Goal: Information Seeking & Learning: Learn about a topic

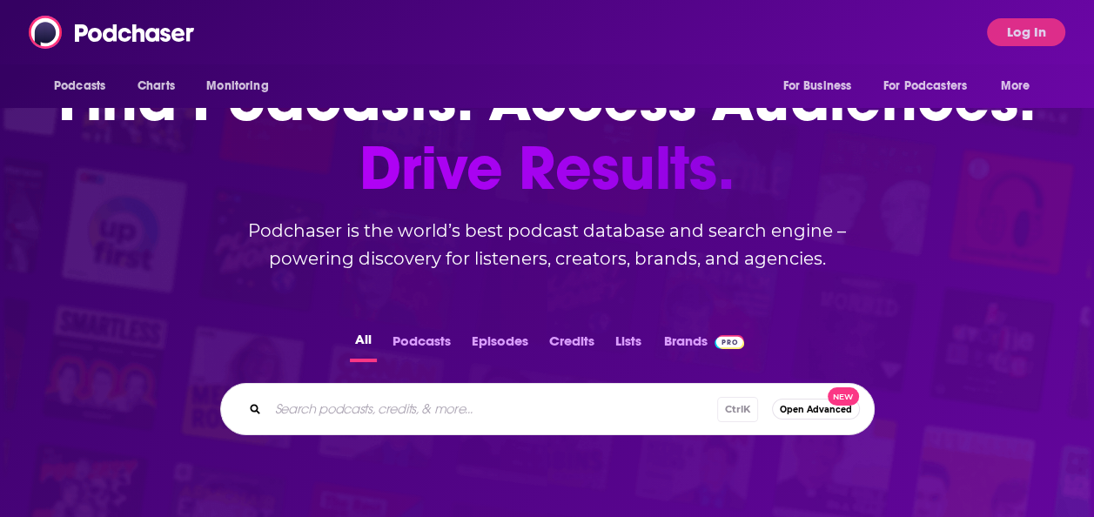
scroll to position [94, 0]
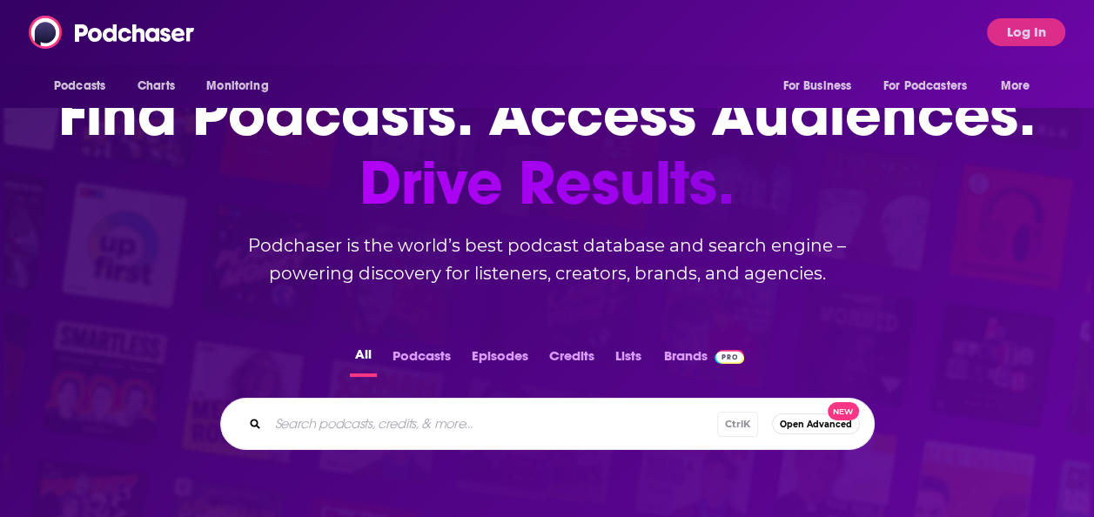
click at [358, 401] on div "Ctrl K Open Advanced New" at bounding box center [547, 424] width 654 height 52
click at [390, 418] on input "Search podcasts, credits, & more..." at bounding box center [520, 424] width 504 height 28
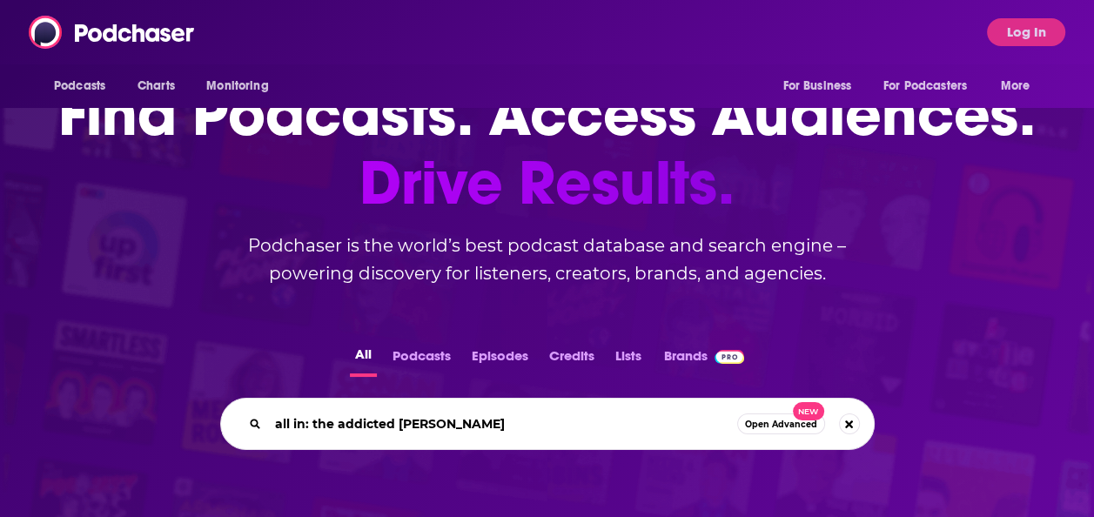
type input "all in: the addicted gambler"
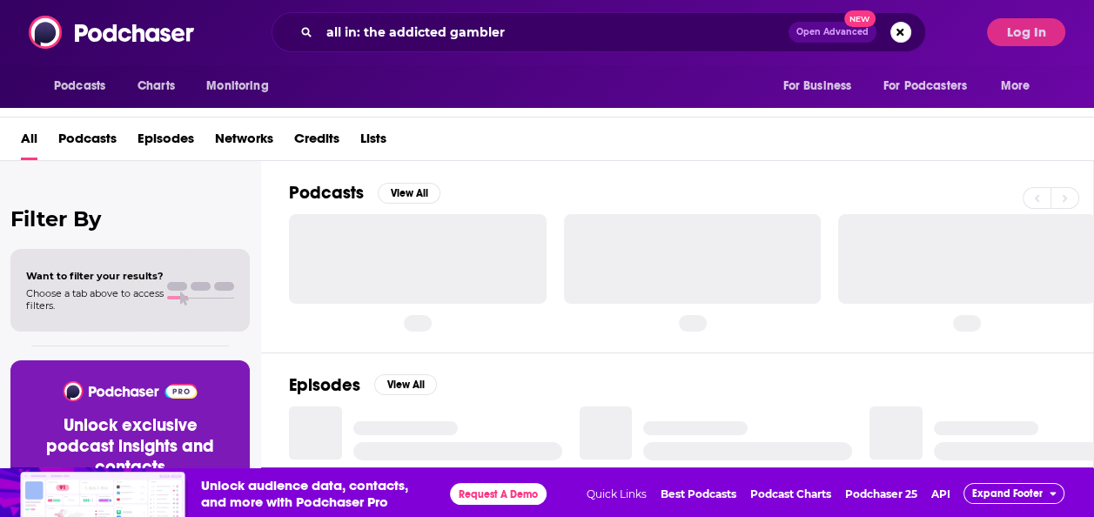
scroll to position [52, 0]
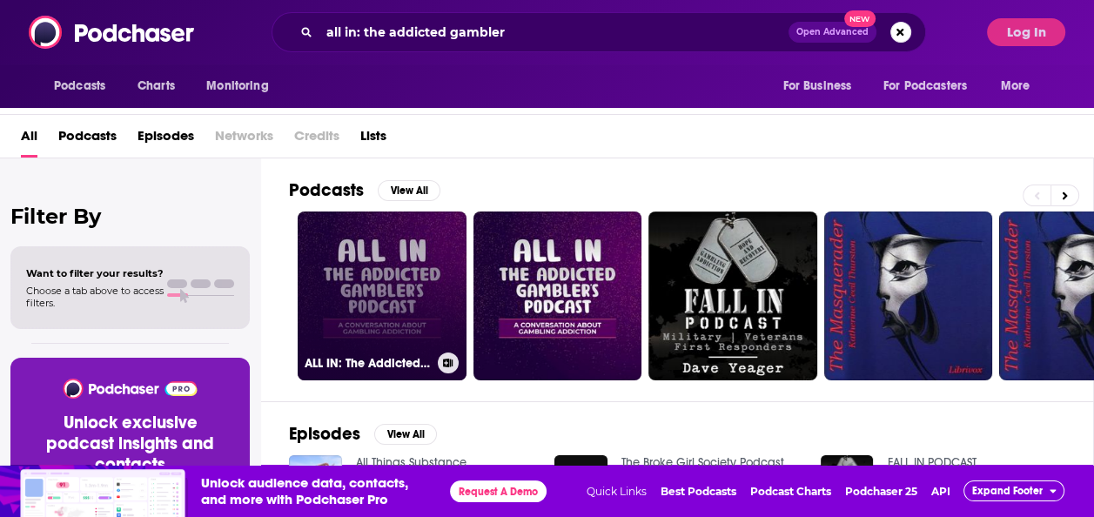
click at [377, 294] on link "ALL IN: The Addicted [PERSON_NAME]'s Podcast" at bounding box center [382, 295] width 169 height 169
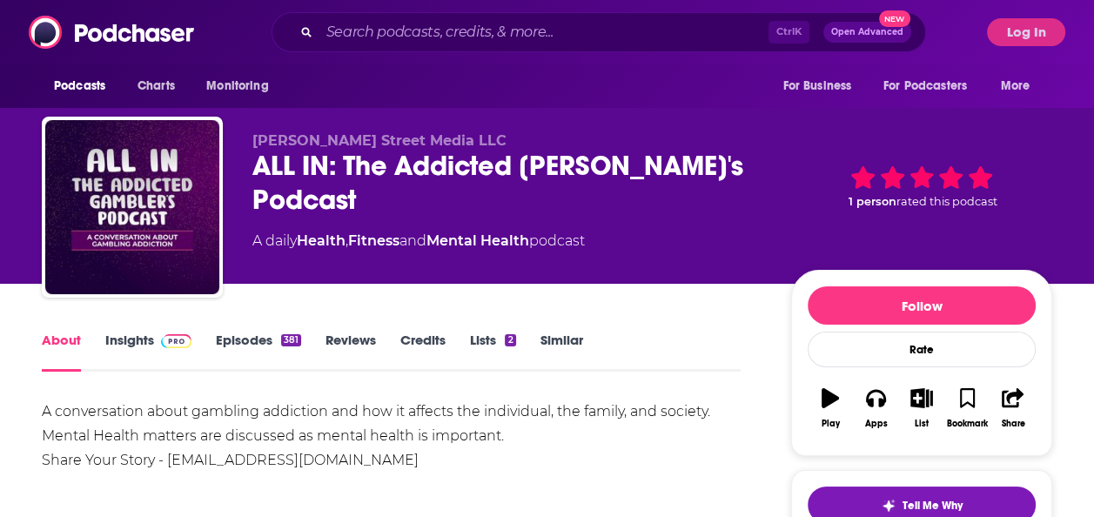
click at [154, 332] on span at bounding box center [172, 340] width 37 height 17
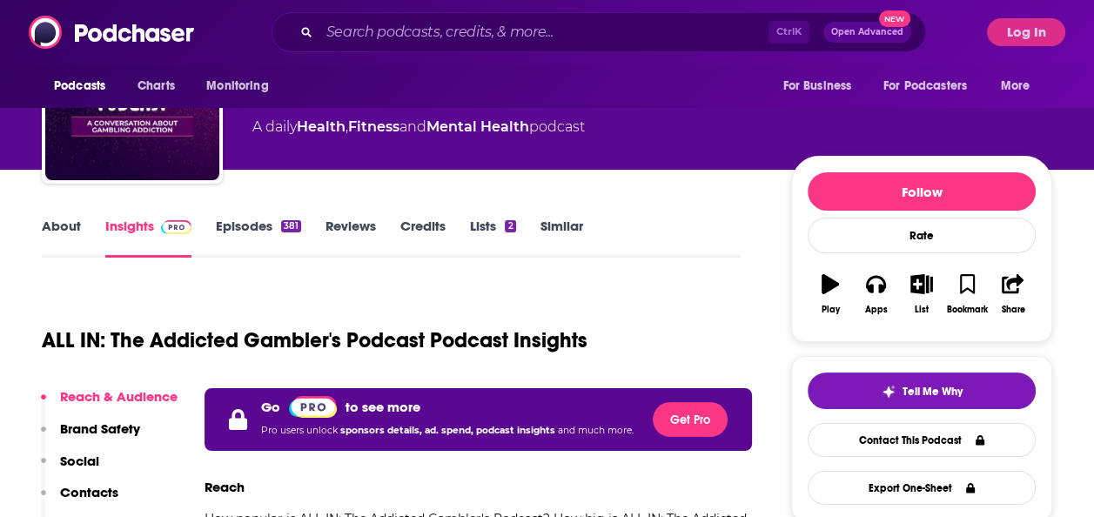
scroll to position [113, 0]
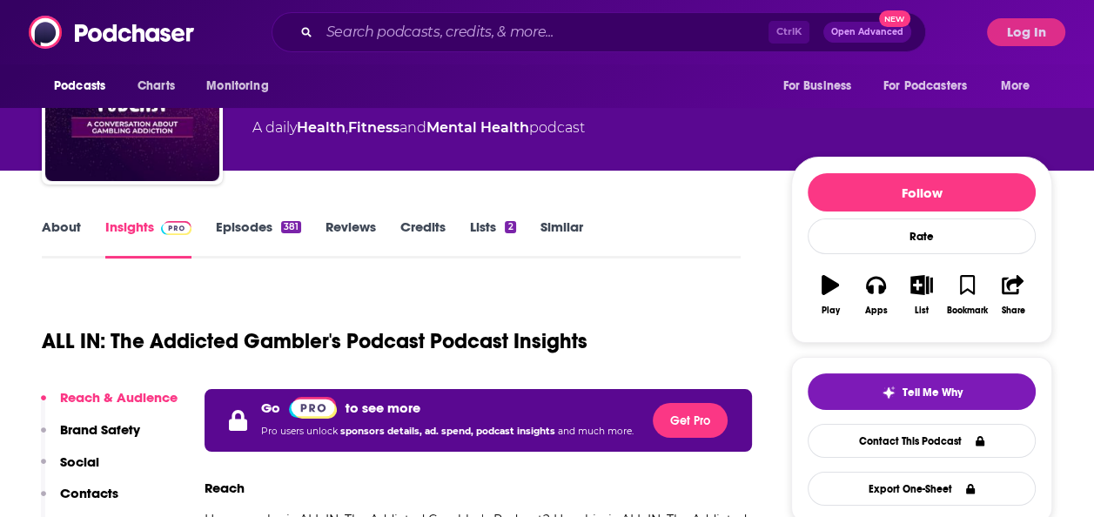
click at [418, 237] on link "Credits" at bounding box center [422, 238] width 45 height 40
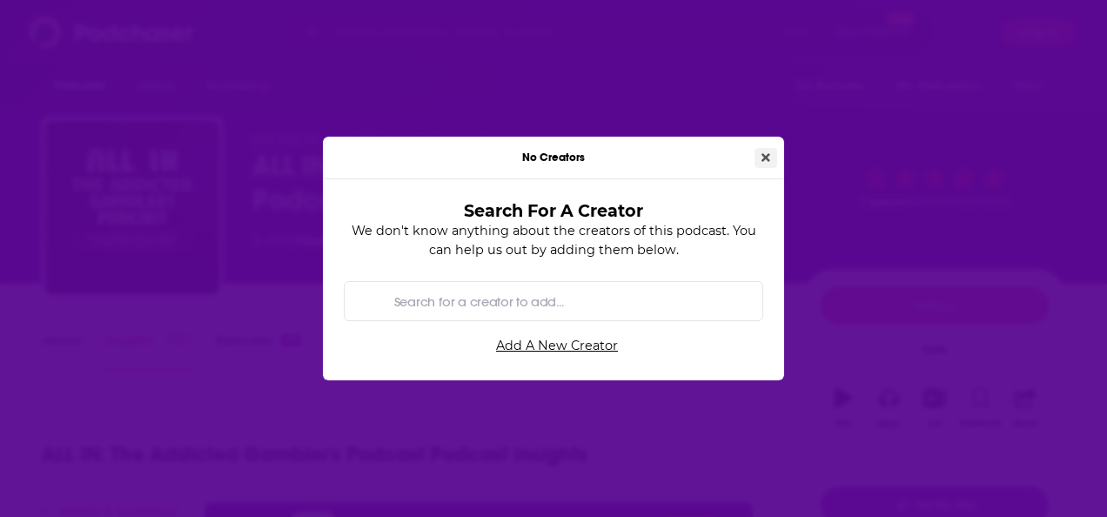
click at [766, 159] on icon "Close" at bounding box center [766, 157] width 9 height 12
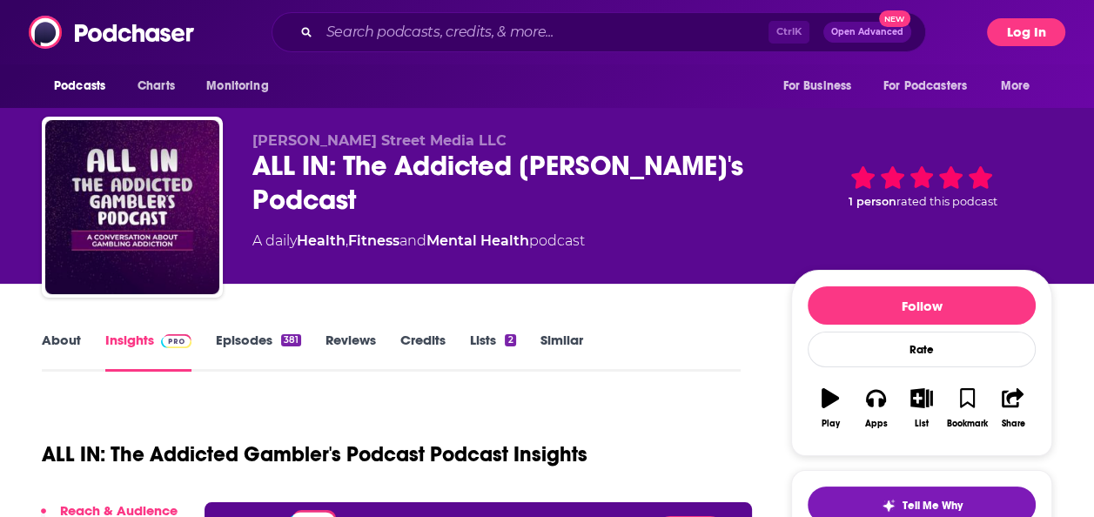
click at [1036, 30] on button "Log In" at bounding box center [1026, 32] width 78 height 28
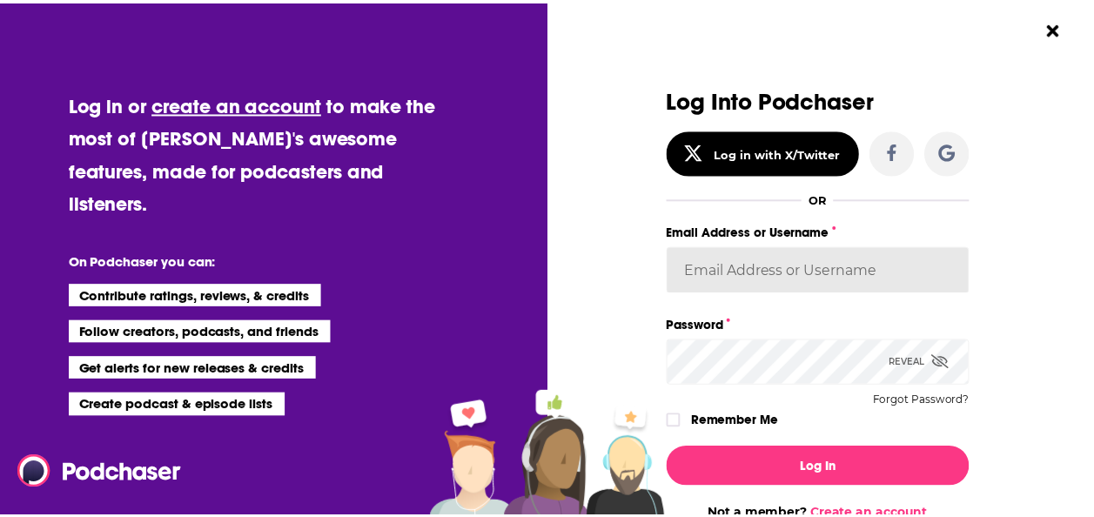
scroll to position [10, 0]
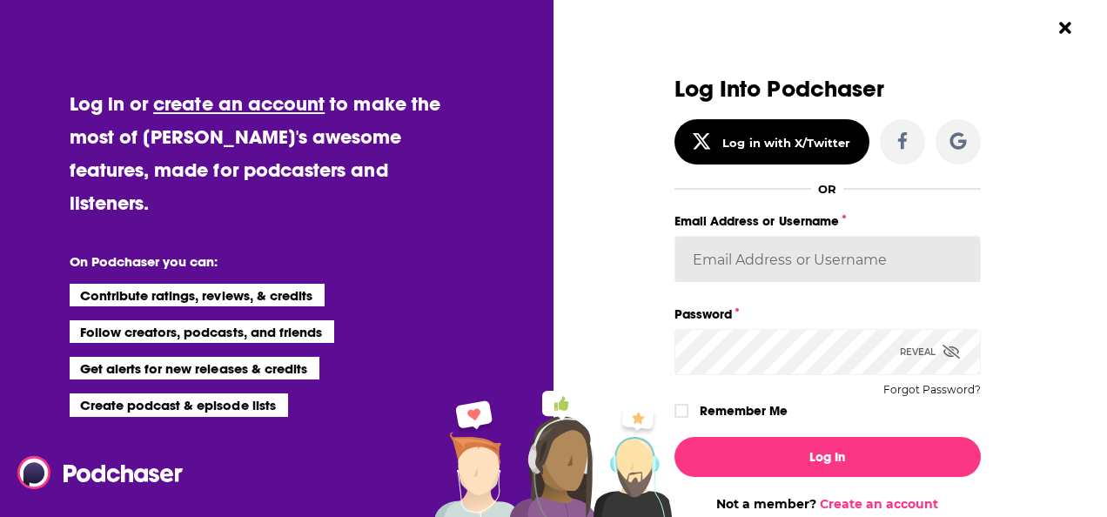
click at [874, 271] on input "Email Address or Username" at bounding box center [827, 259] width 306 height 47
click at [861, 262] on input "Email Address or Username" at bounding box center [827, 259] width 306 height 47
click at [674, 437] on button "Log In" at bounding box center [827, 457] width 306 height 40
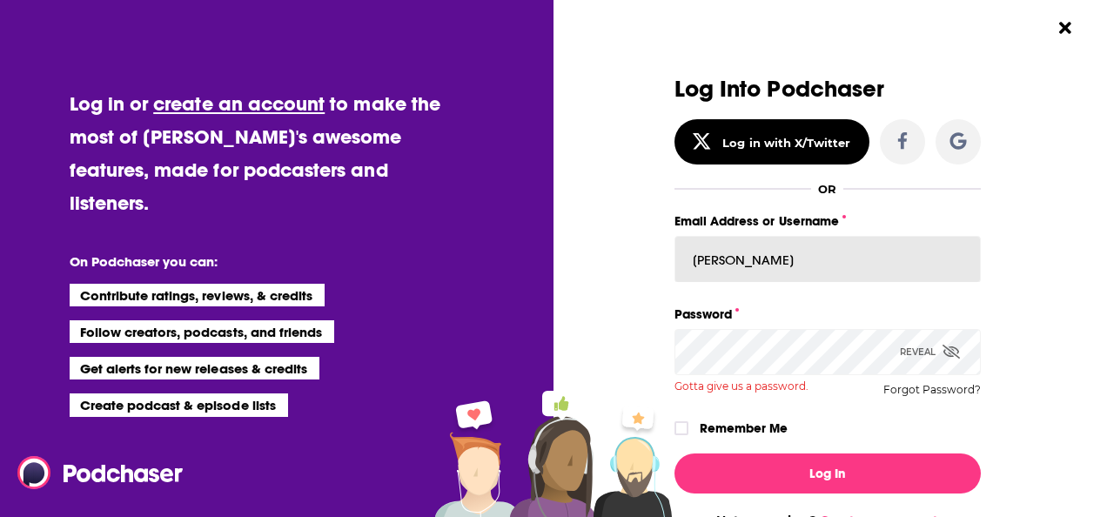
click at [772, 260] on input "[PERSON_NAME]" at bounding box center [827, 259] width 306 height 47
type input "[PERSON_NAME].[PERSON_NAME]"
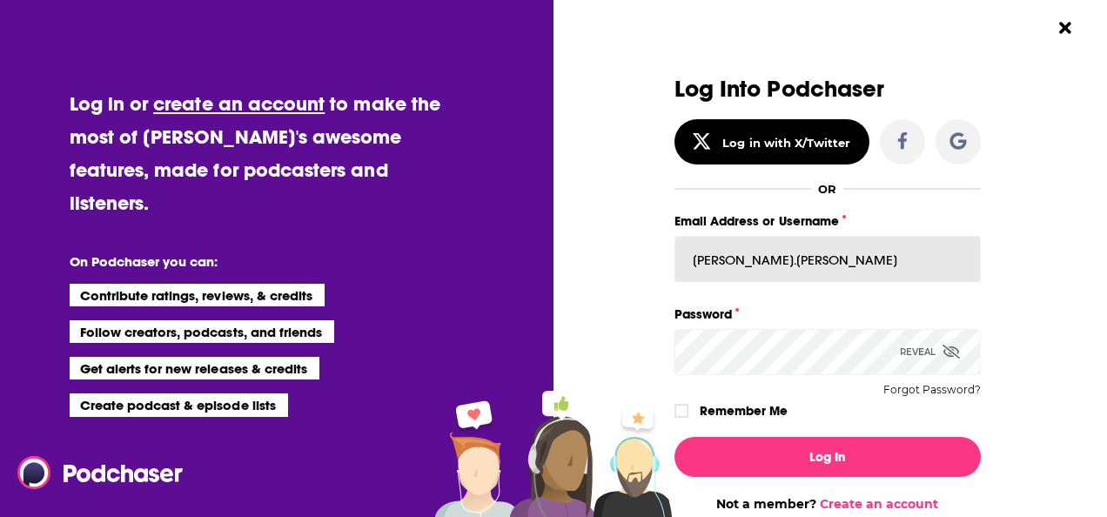
click at [674, 437] on button "Log In" at bounding box center [827, 457] width 306 height 40
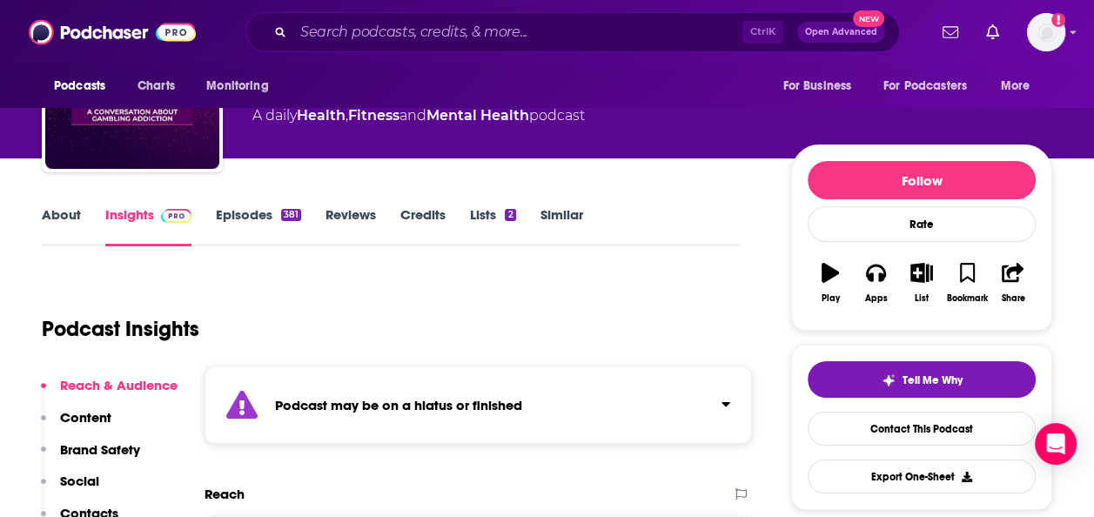
scroll to position [125, 0]
click at [259, 225] on link "Episodes 381" at bounding box center [258, 226] width 85 height 40
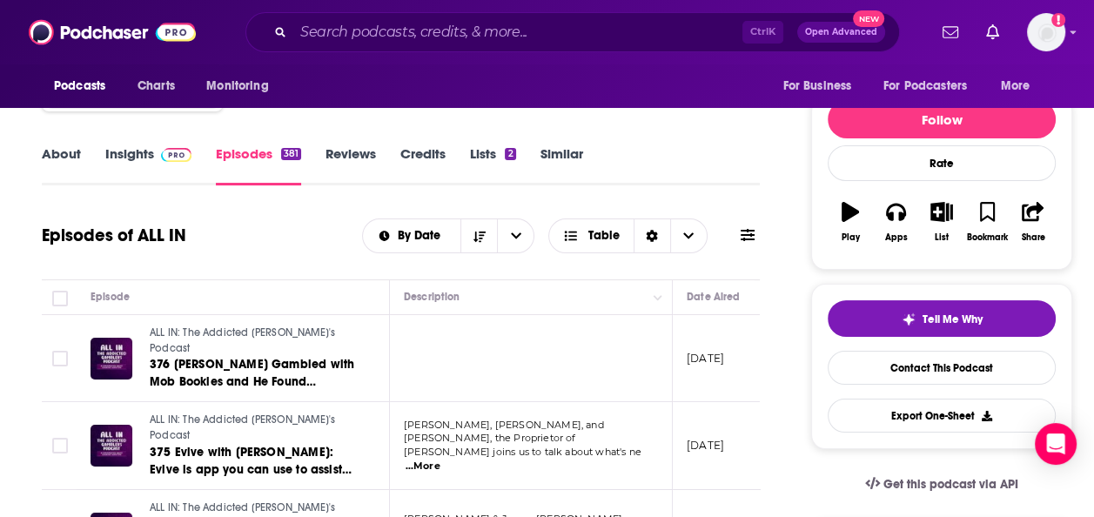
scroll to position [185, 0]
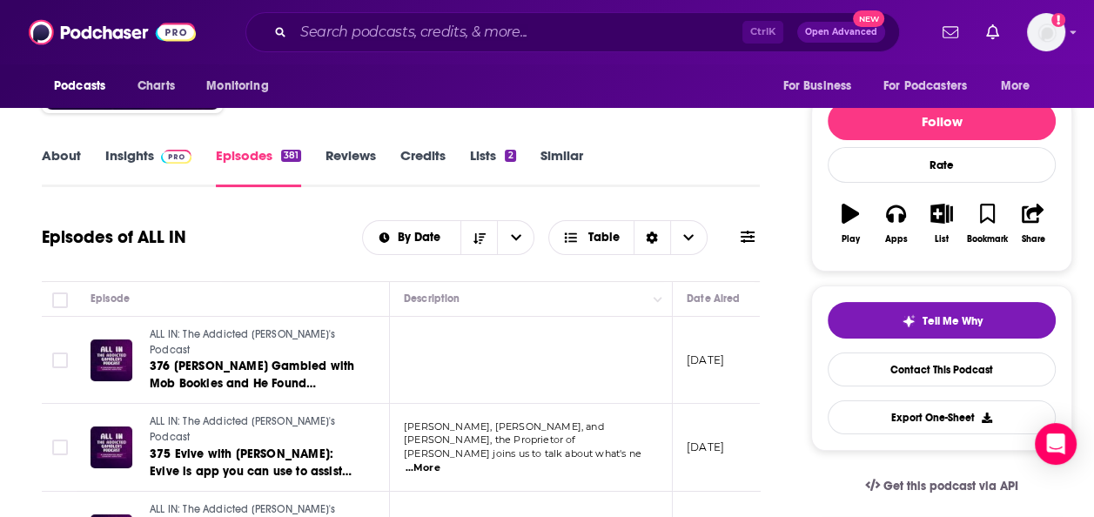
click at [331, 162] on link "Reviews" at bounding box center [350, 167] width 50 height 40
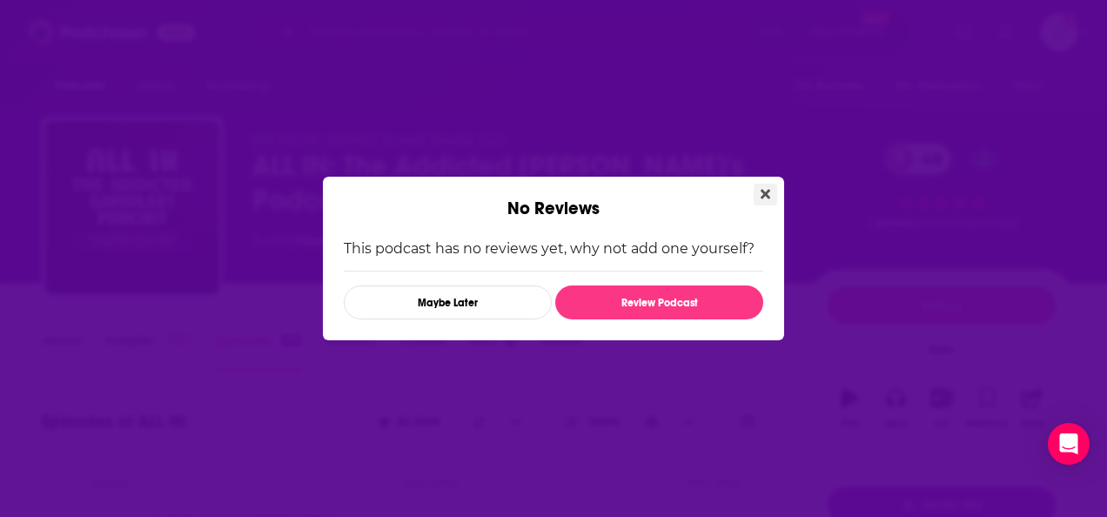
click at [769, 204] on button "Close" at bounding box center [765, 195] width 23 height 22
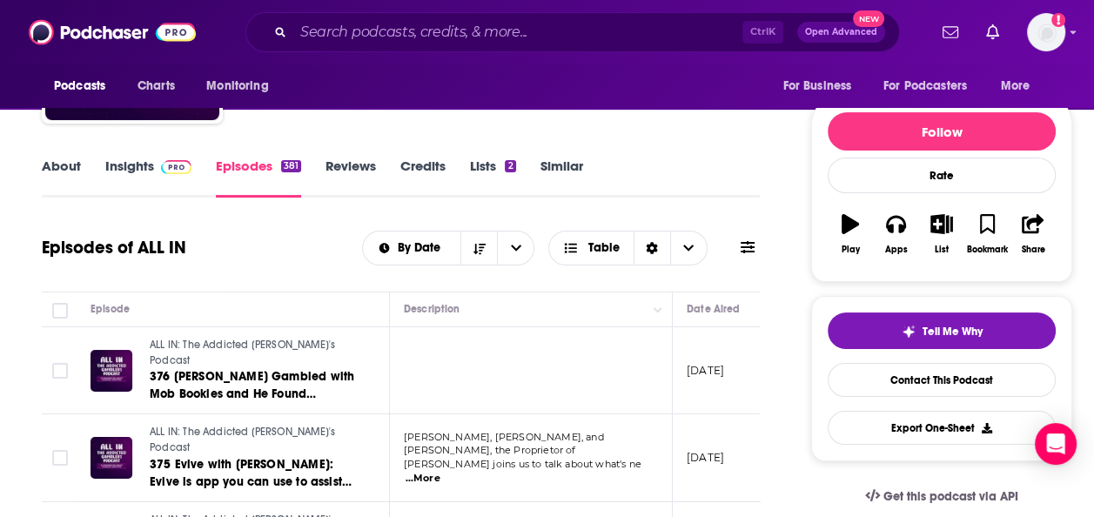
scroll to position [171, 0]
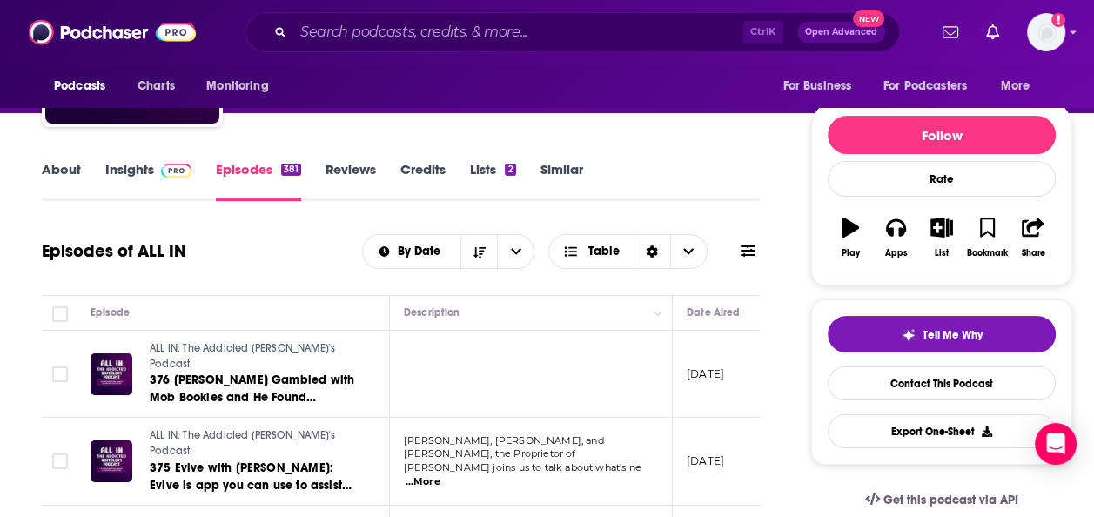
click at [433, 165] on link "Credits" at bounding box center [422, 181] width 45 height 40
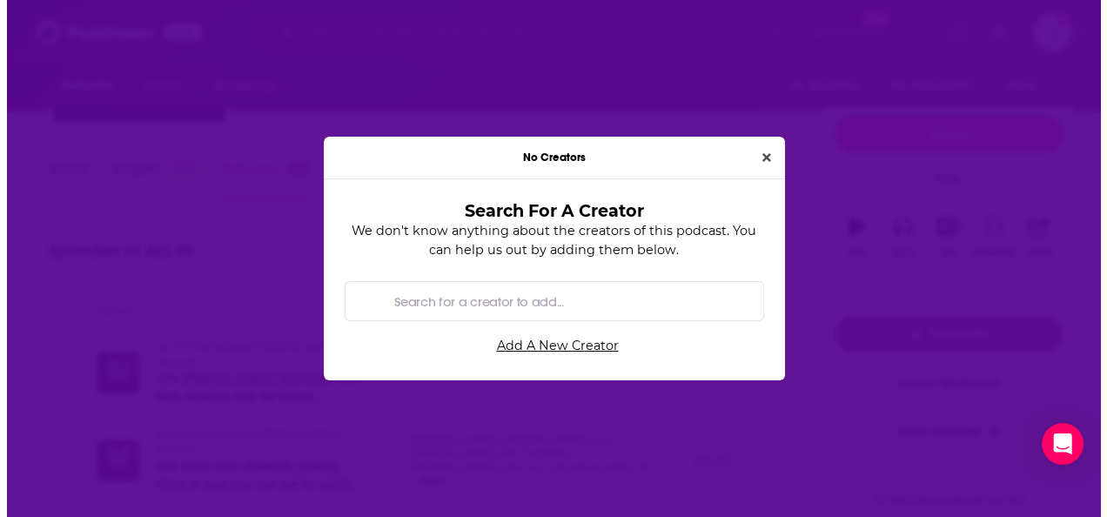
scroll to position [0, 0]
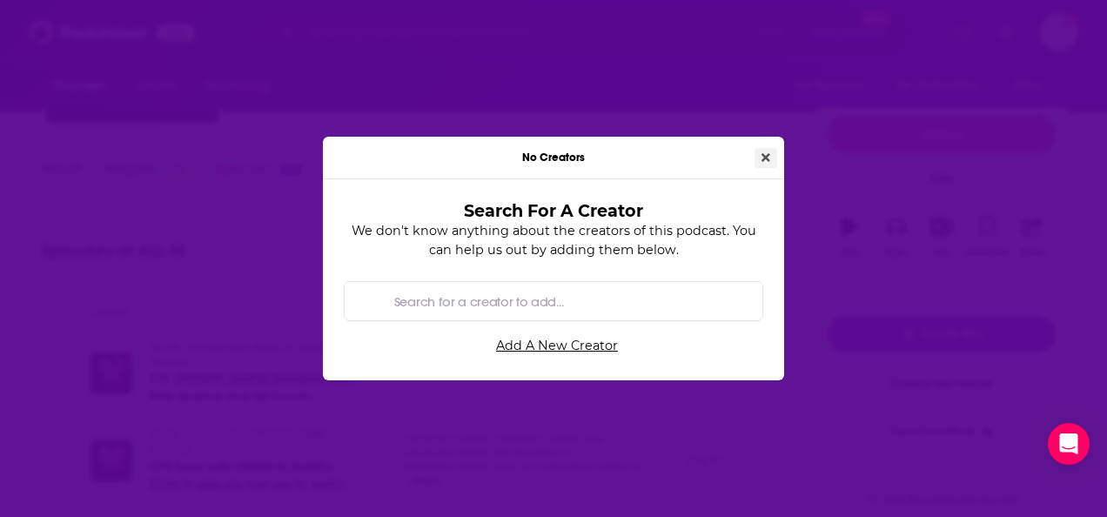
click at [769, 162] on icon "Close" at bounding box center [766, 157] width 9 height 12
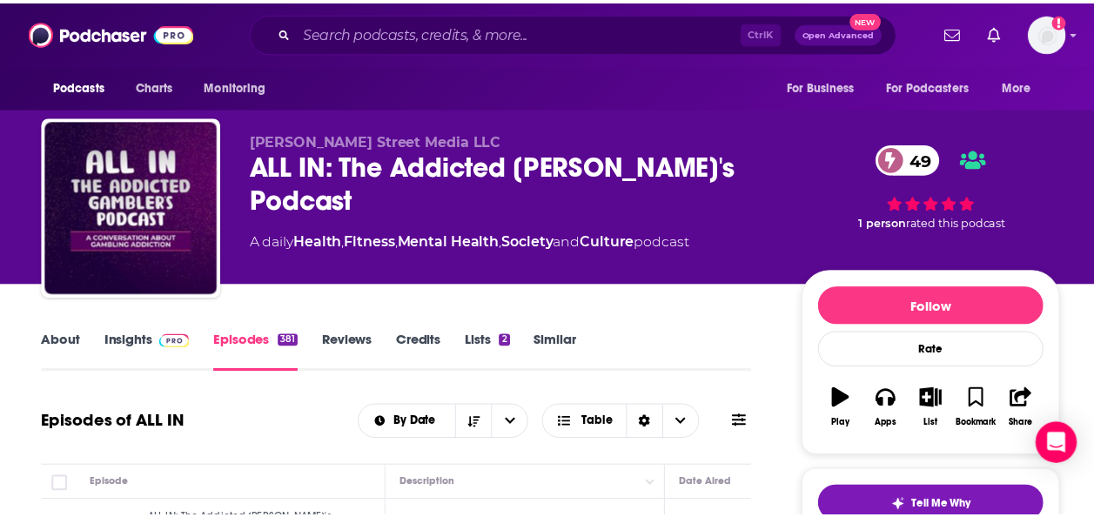
scroll to position [171, 0]
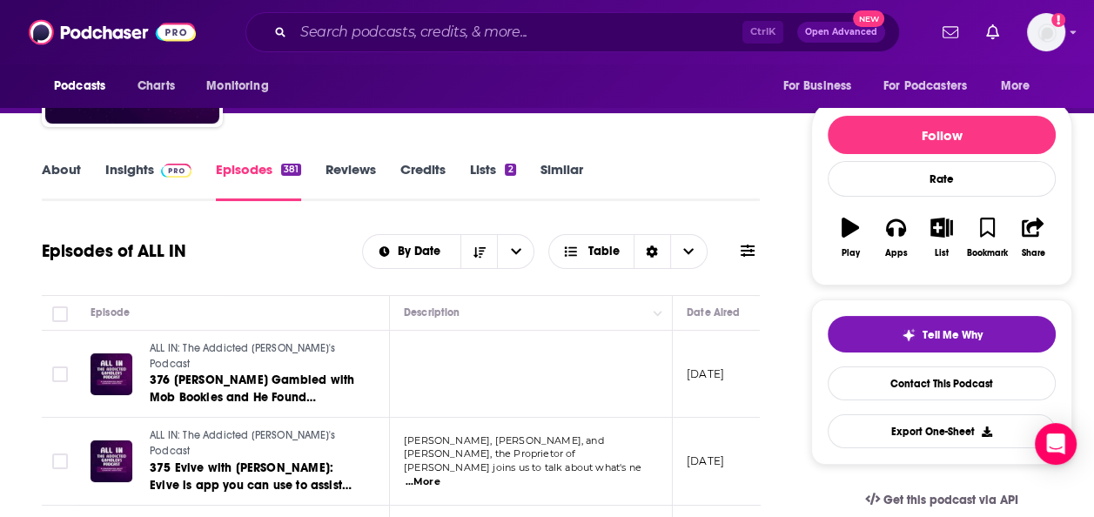
click at [70, 190] on link "About" at bounding box center [61, 181] width 39 height 40
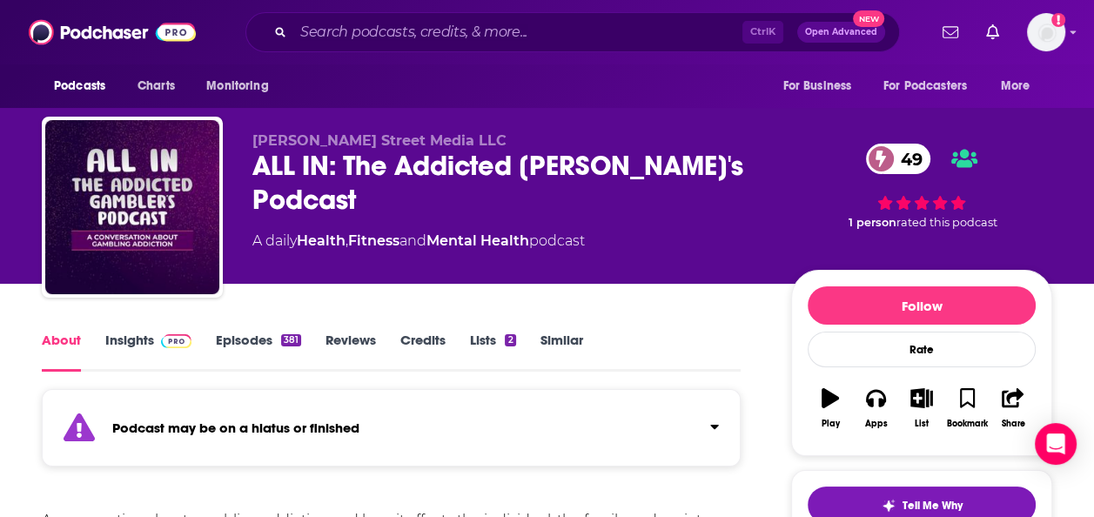
click at [479, 339] on link "Lists 2" at bounding box center [492, 352] width 45 height 40
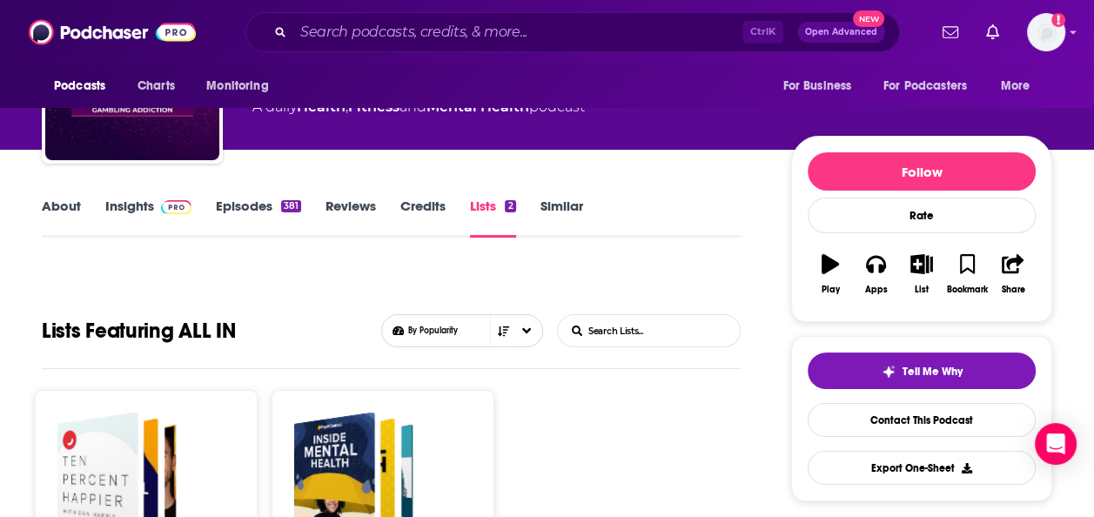
scroll to position [127, 0]
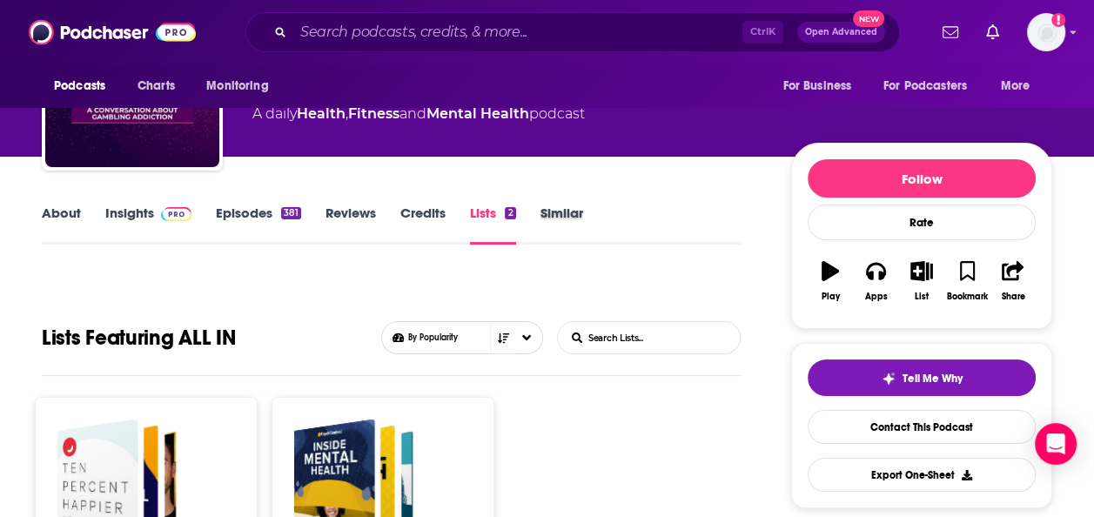
click at [583, 218] on div "Similar" at bounding box center [573, 225] width 67 height 40
click at [581, 217] on link "Similar" at bounding box center [561, 225] width 43 height 40
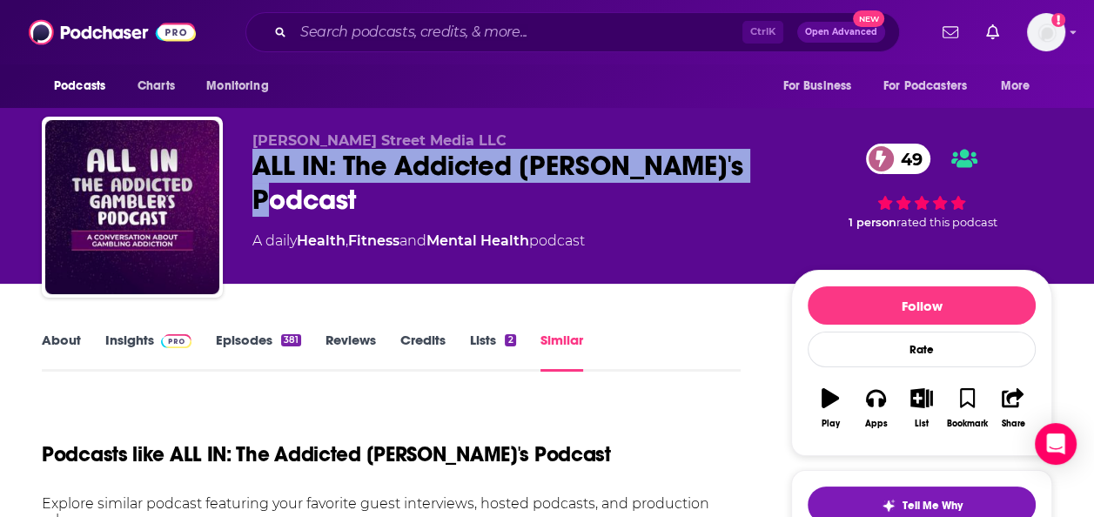
drag, startPoint x: 369, startPoint y: 196, endPoint x: 258, endPoint y: 174, distance: 113.5
click at [258, 174] on div "ALL IN: The Addicted [PERSON_NAME]'s Podcast 49" at bounding box center [507, 183] width 511 height 68
copy h2 "ALL IN: The Addicted [PERSON_NAME]'s Podcast"
